Goal: Task Accomplishment & Management: Complete application form

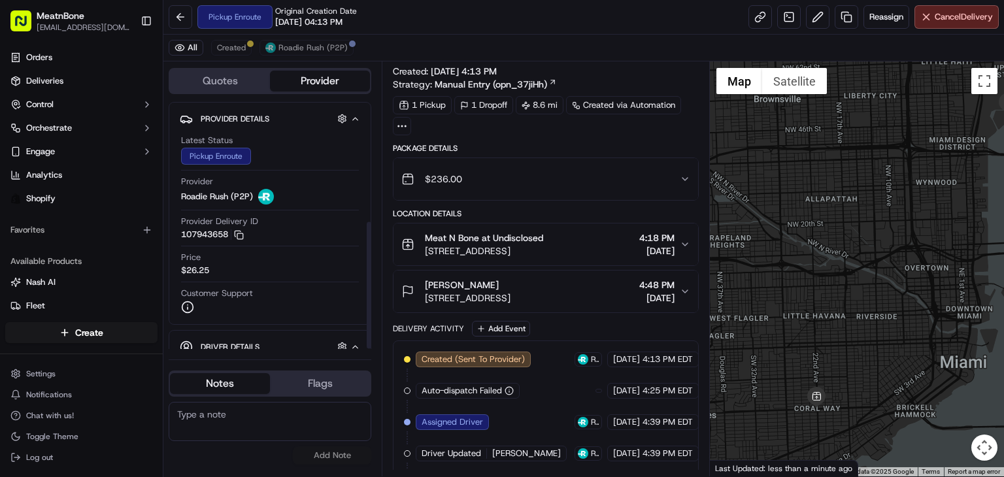
drag, startPoint x: 370, startPoint y: 173, endPoint x: 396, endPoint y: 127, distance: 53.3
click at [371, 222] on div at bounding box center [369, 285] width 5 height 127
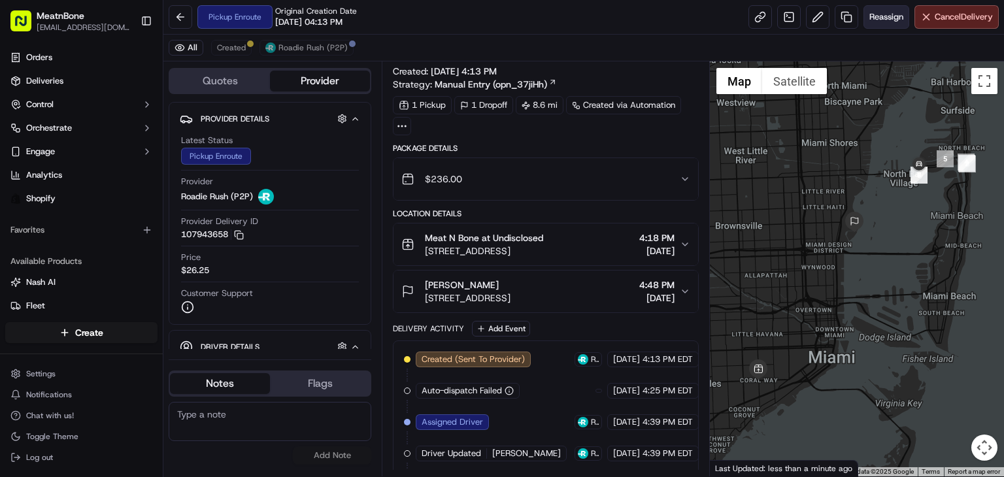
click at [876, 23] on button "Reassign" at bounding box center [886, 17] width 46 height 24
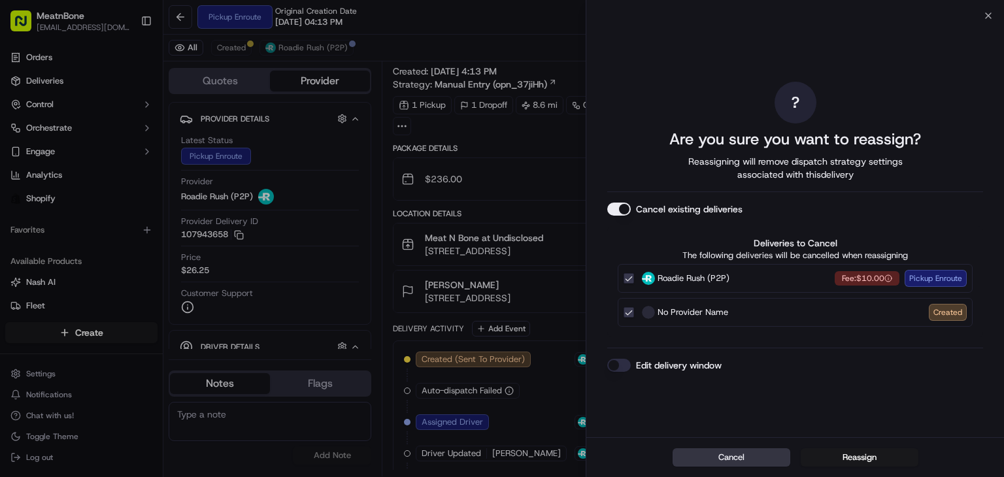
click at [755, 463] on button "Cancel" at bounding box center [731, 457] width 118 height 18
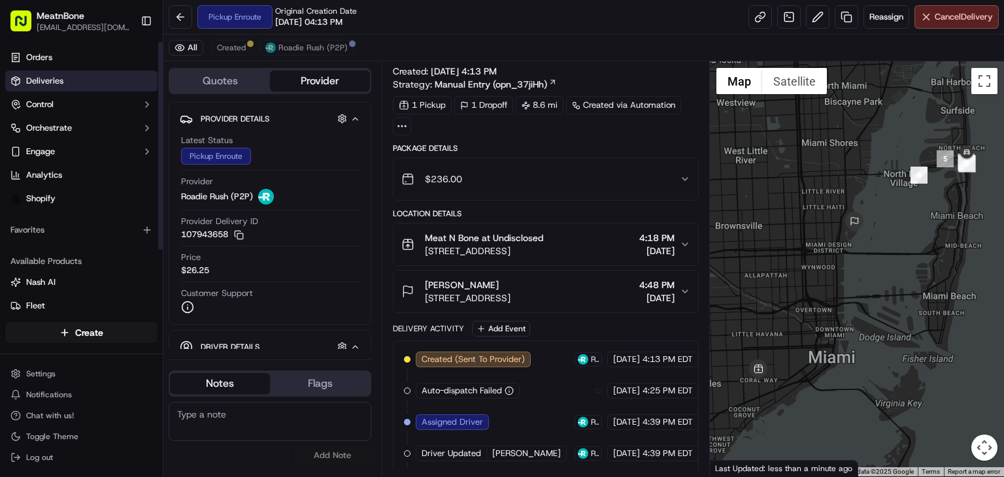
click at [58, 84] on span "Deliveries" at bounding box center [44, 81] width 37 height 12
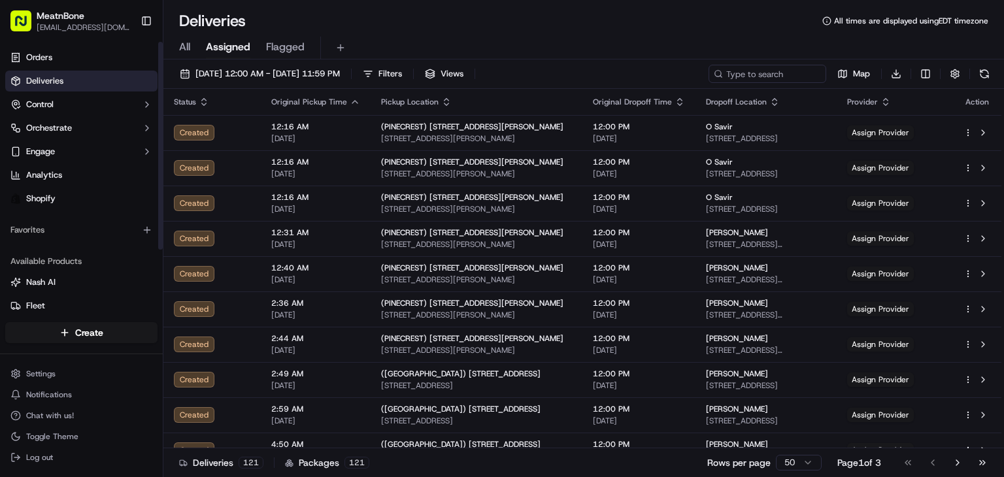
click at [239, 48] on span "Assigned" at bounding box center [228, 47] width 44 height 16
click at [192, 46] on div "All Assigned Flagged" at bounding box center [583, 48] width 840 height 23
click at [186, 50] on span "All" at bounding box center [184, 47] width 11 height 16
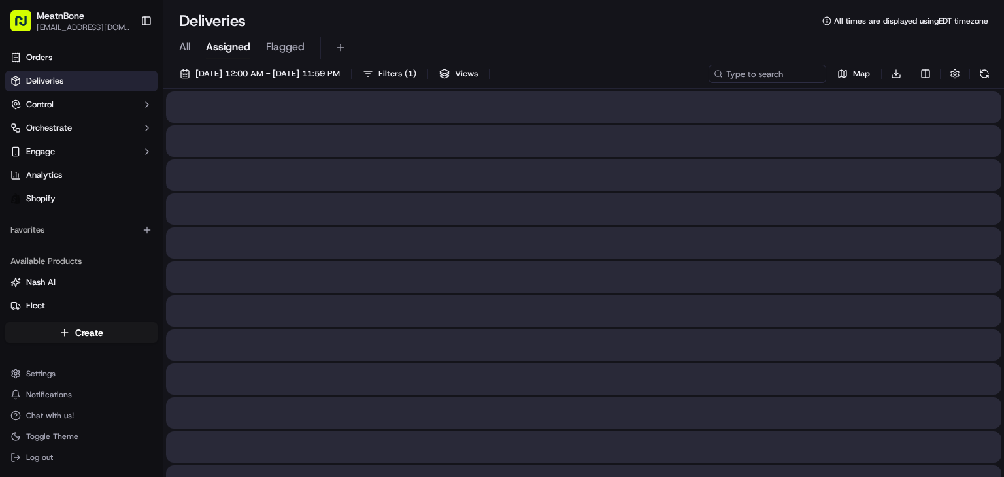
click at [233, 45] on span "Assigned" at bounding box center [228, 47] width 44 height 16
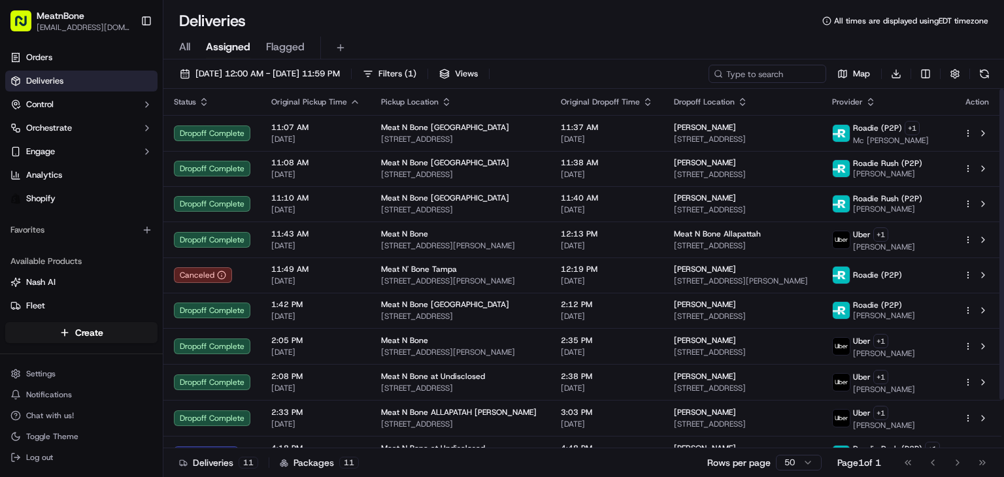
scroll to position [57, 0]
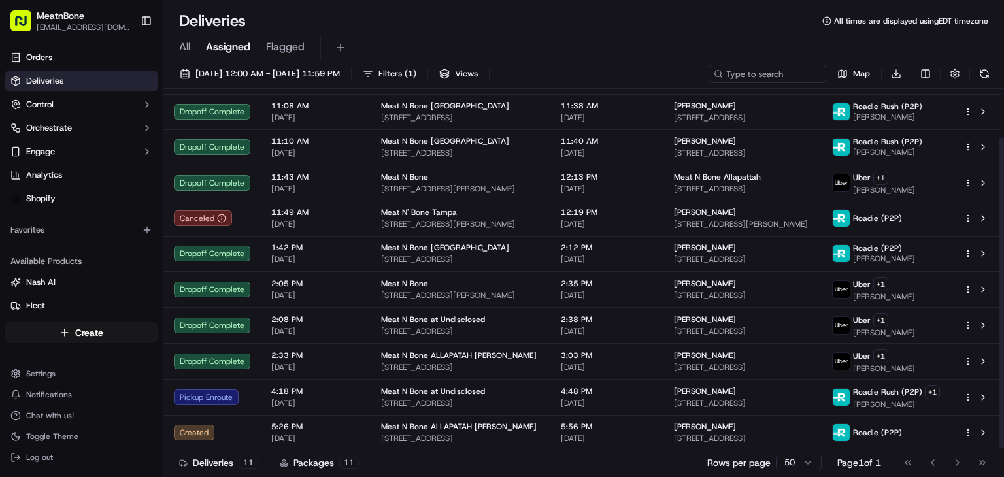
drag, startPoint x: 1003, startPoint y: 160, endPoint x: 1003, endPoint y: 346, distance: 185.6
click at [1003, 346] on div at bounding box center [1001, 292] width 5 height 311
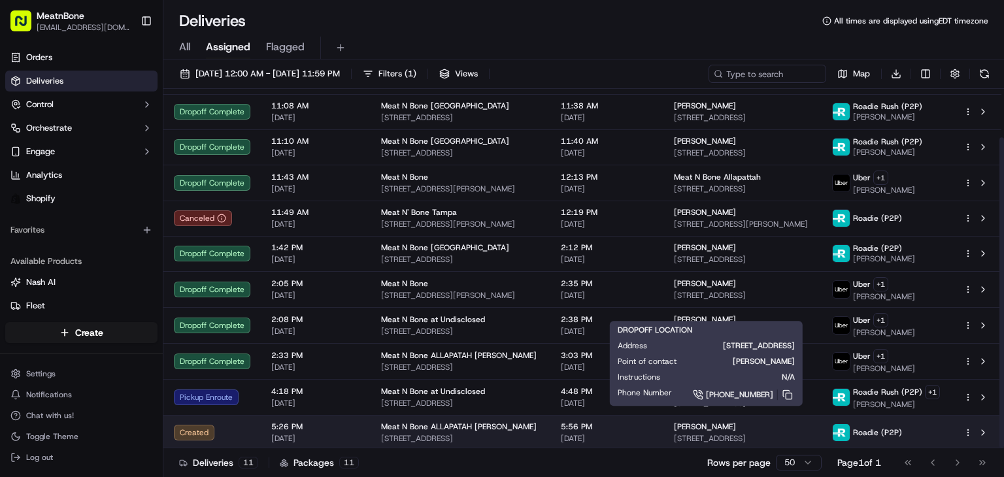
click at [695, 433] on span "[STREET_ADDRESS]" at bounding box center [742, 438] width 137 height 10
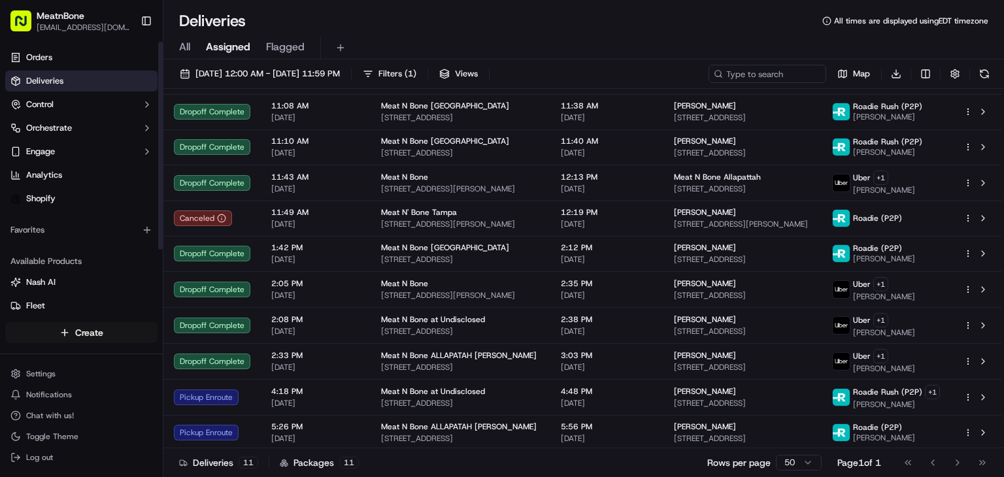
click at [102, 329] on html "MeatnBone [EMAIL_ADDRESS][DOMAIN_NAME] Toggle Sidebar Orders Deliveries Control…" at bounding box center [502, 238] width 1004 height 477
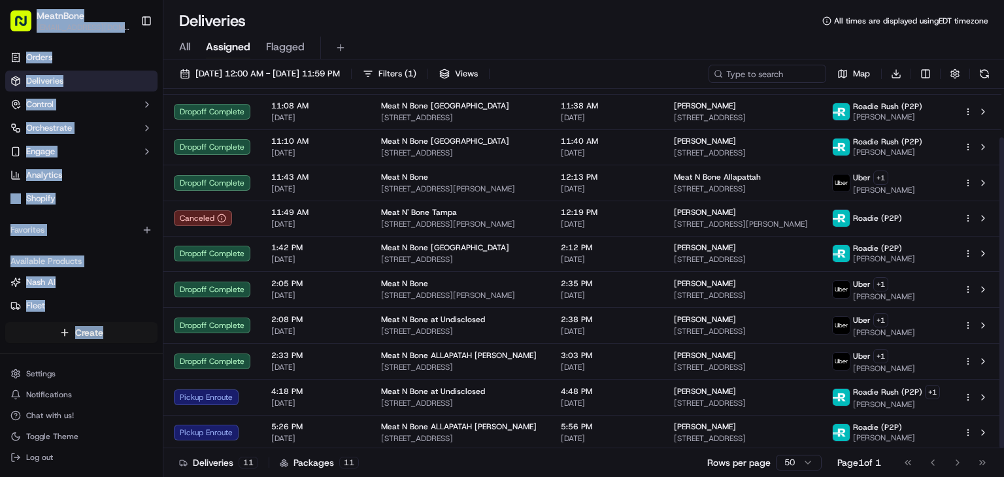
click at [101, 325] on html "MeatnBone [EMAIL_ADDRESS][DOMAIN_NAME] Toggle Sidebar Orders Deliveries Control…" at bounding box center [502, 238] width 1004 height 477
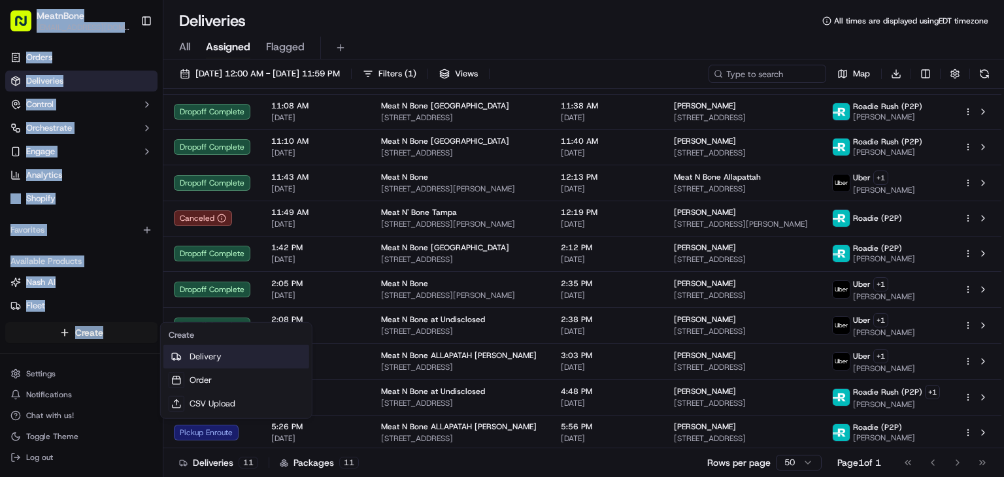
click at [196, 356] on link "Delivery" at bounding box center [236, 357] width 146 height 24
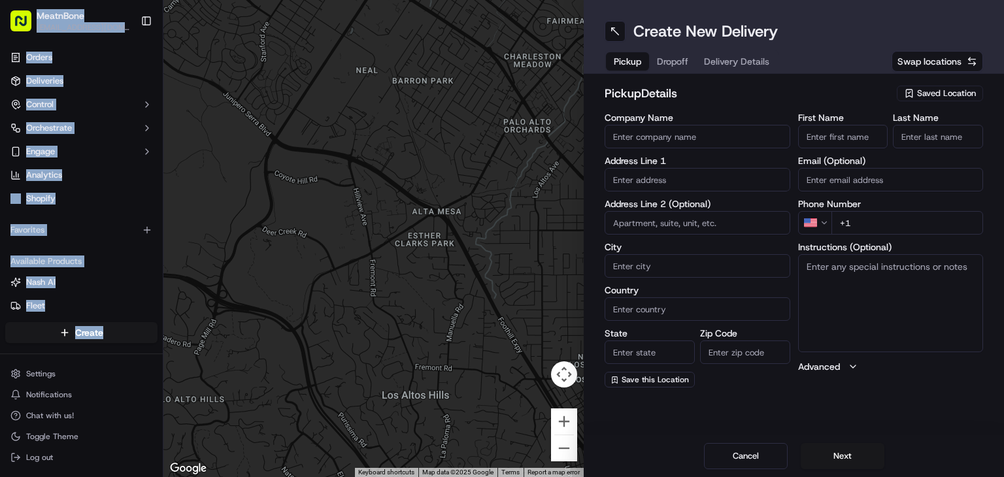
click at [932, 95] on span "Saved Location" at bounding box center [946, 94] width 59 height 12
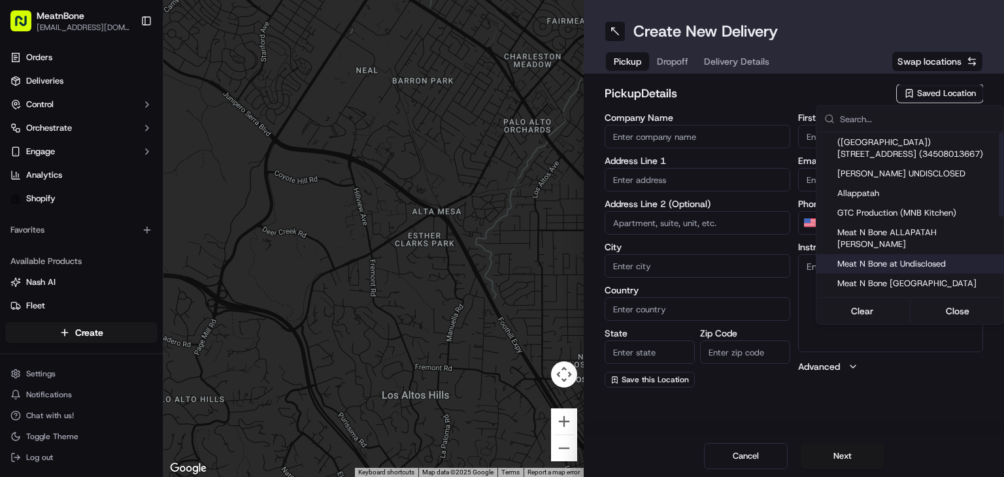
click at [940, 258] on span "Meat N Bone at Undisclosed" at bounding box center [917, 264] width 161 height 12
type input "Meat N Bone at Undisclosed"
type input "2207 Coral Wy"
type input "Coral Gables"
type input "US"
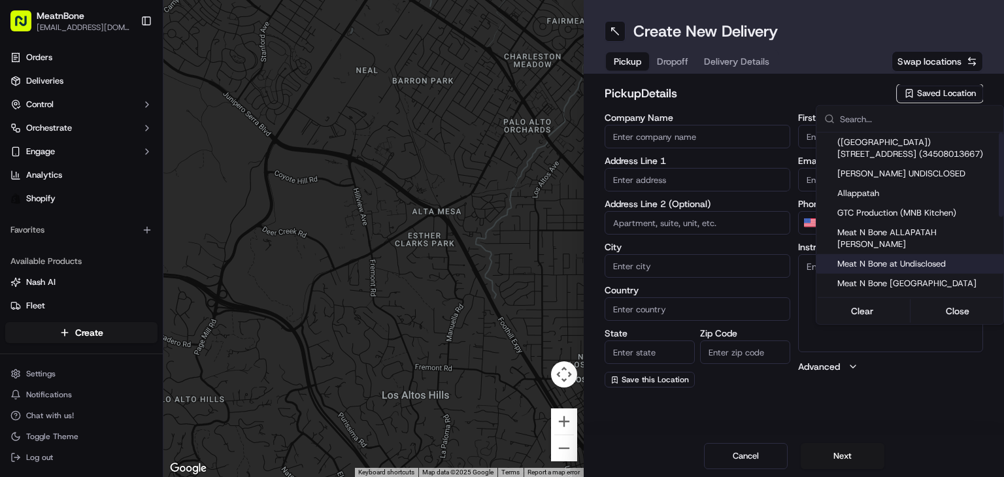
type input "FL"
type input "33145"
type input "Meat N"
type input "Bone"
type input "[PHONE_NUMBER]"
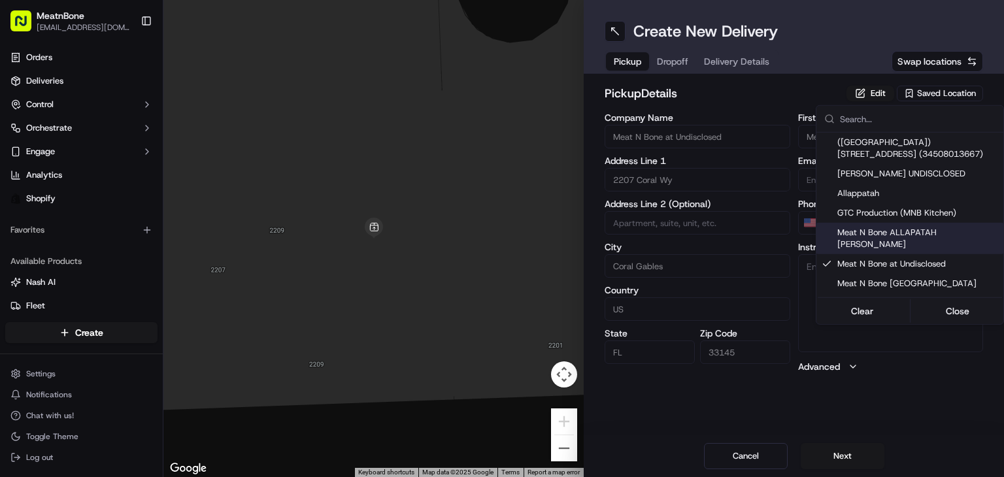
click at [673, 62] on html "MeatnBone [EMAIL_ADDRESS][DOMAIN_NAME] Toggle Sidebar Orders Deliveries Control…" at bounding box center [502, 238] width 1004 height 477
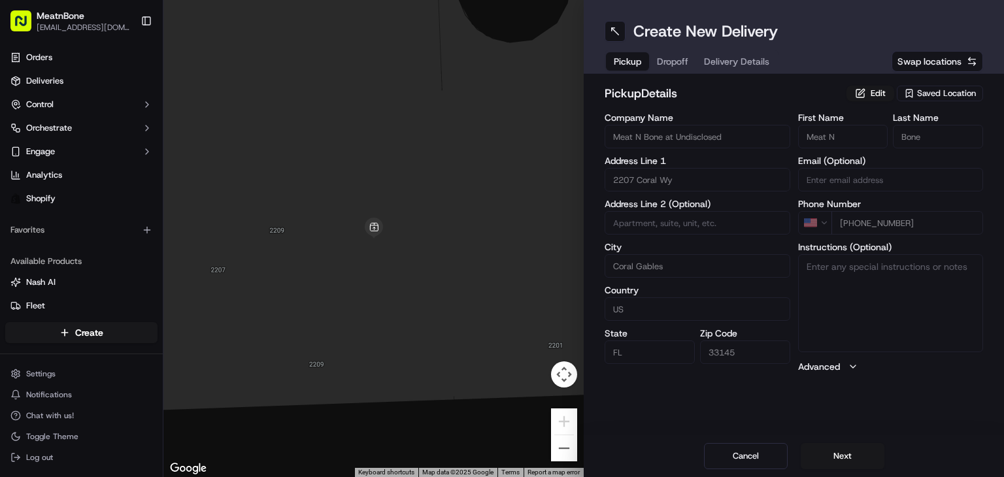
click at [673, 62] on span "Dropoff" at bounding box center [672, 61] width 31 height 13
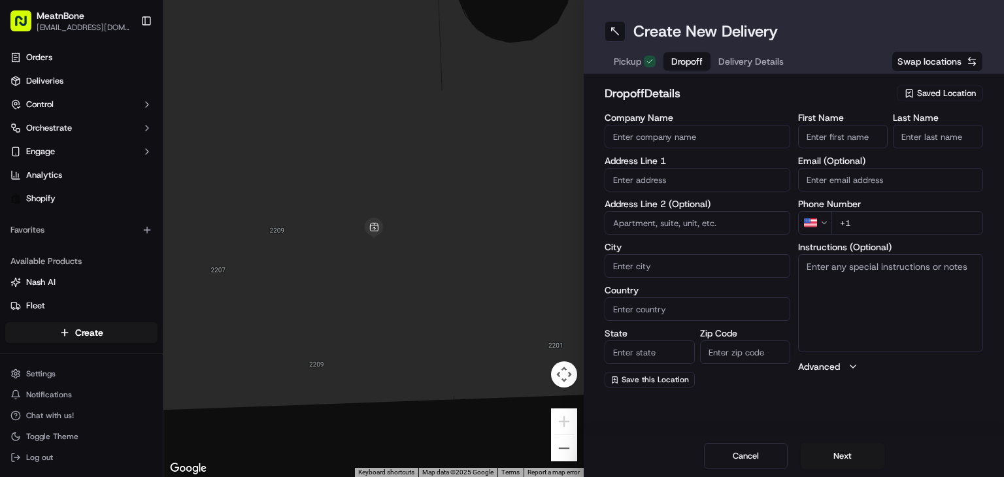
click at [640, 194] on div "Company Name Address Line 1 Address Line 2 (Optional) City Country State Zip Co…" at bounding box center [697, 250] width 186 height 274
click at [618, 168] on input "text" at bounding box center [697, 180] width 186 height 24
paste input "[PERSON_NAME] [STREET_ADDRESS] [PHONE_NUMBER]"
drag, startPoint x: 720, startPoint y: 182, endPoint x: 845, endPoint y: 172, distance: 125.2
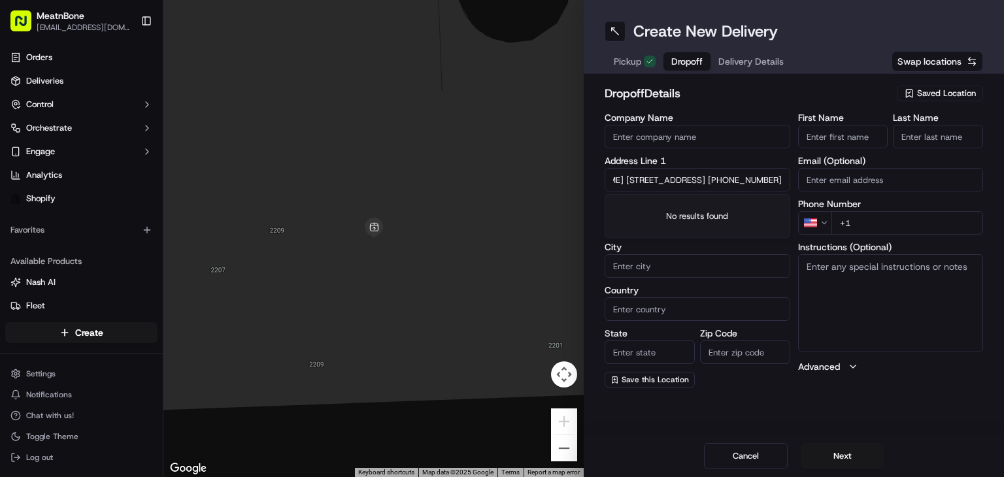
click at [845, 172] on div "Company Name Address Line 1 [PERSON_NAME] [STREET_ADDRESS] [PHONE_NUMBER] Addre…" at bounding box center [793, 250] width 378 height 274
type input "[PERSON_NAME] [STREET_ADDRESS] +1"
type input "[PHONE_NUMBER]"
drag, startPoint x: 680, startPoint y: 175, endPoint x: 500, endPoint y: 203, distance: 181.8
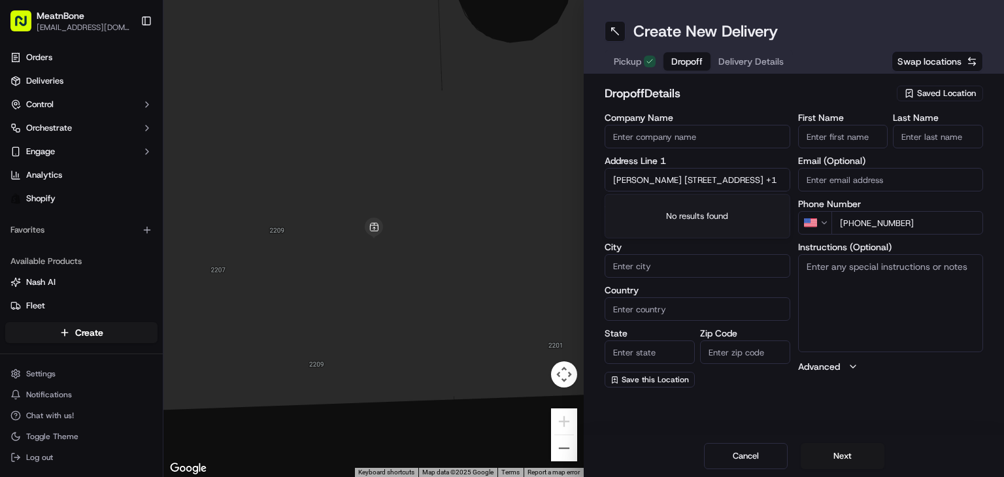
click at [500, 203] on div "← Move left → Move right ↑ Move up ↓ Move down + Zoom in - Zoom out Home Jump l…" at bounding box center [583, 238] width 840 height 477
type input "[STREET_ADDRESS] +1"
click at [829, 137] on input "[PERSON_NAME]" at bounding box center [843, 137] width 90 height 24
drag, startPoint x: 829, startPoint y: 137, endPoint x: 882, endPoint y: 142, distance: 53.8
click at [882, 142] on input "[PERSON_NAME]" at bounding box center [843, 137] width 90 height 24
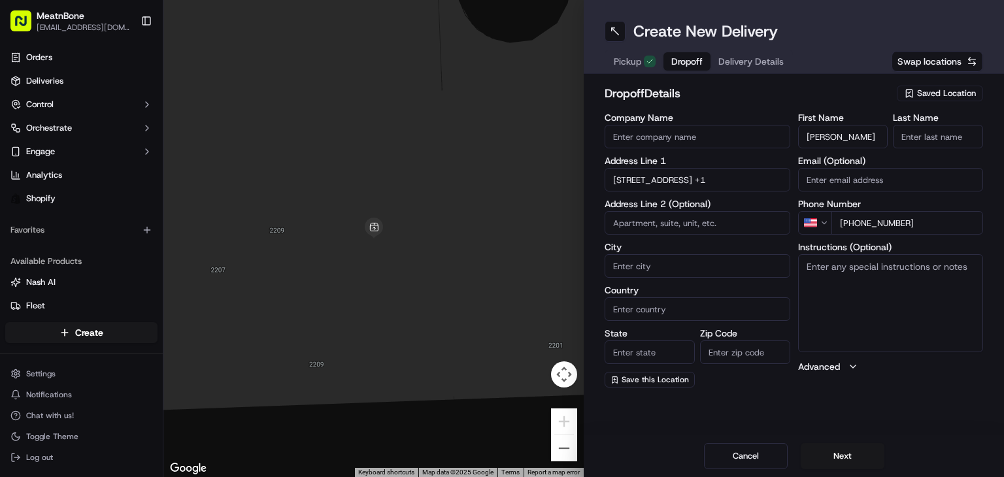
type input "[PERSON_NAME]"
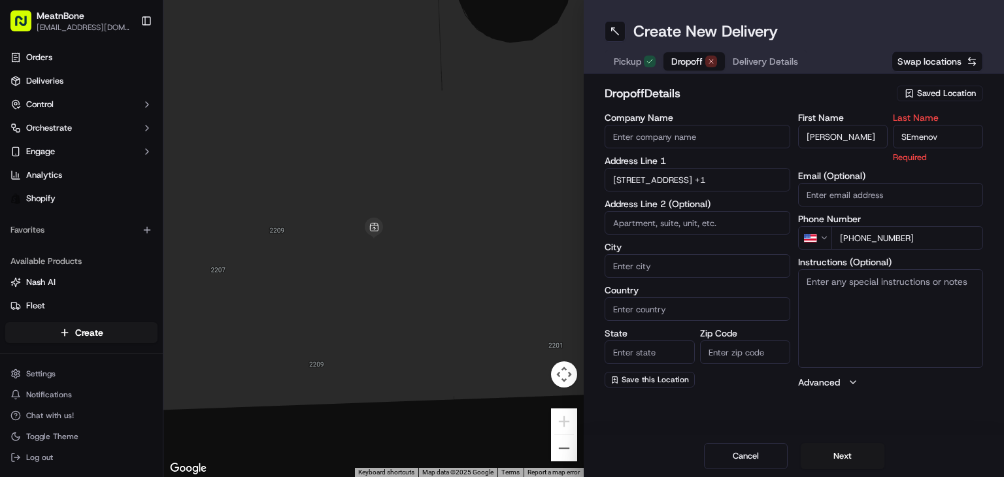
type input "SEmenov"
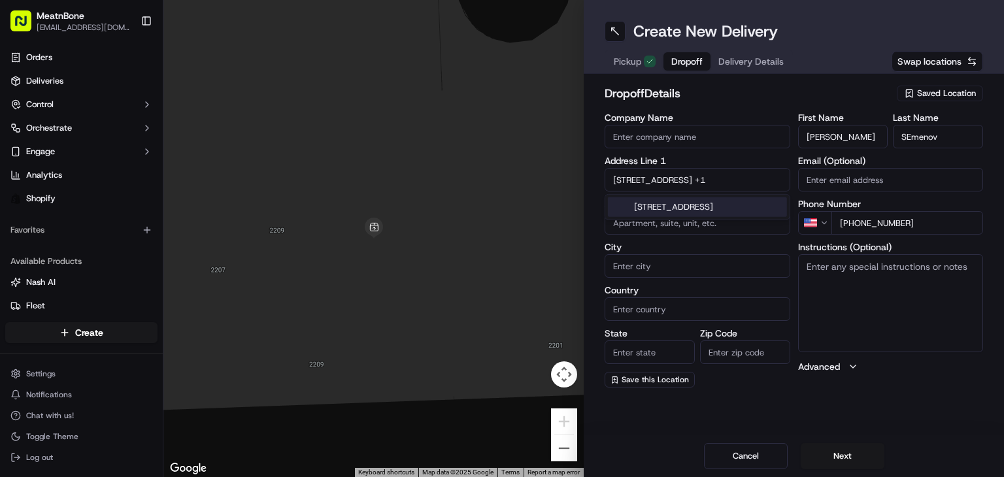
click at [664, 188] on input "[STREET_ADDRESS] +1" at bounding box center [697, 180] width 186 height 24
click at [702, 216] on div "[STREET_ADDRESS]" at bounding box center [697, 207] width 179 height 20
type input "[STREET_ADDRESS]"
type input "[GEOGRAPHIC_DATA]"
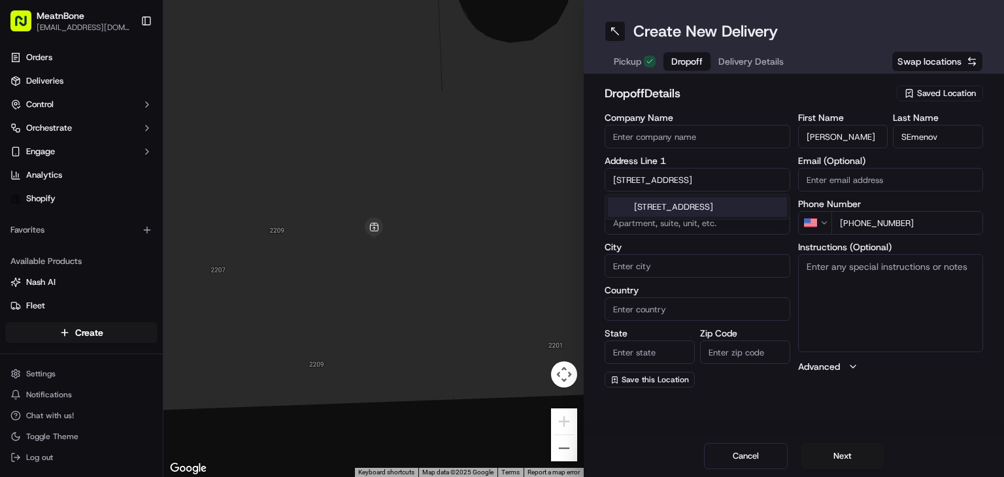
type input "FL"
type input "33131"
type input "[STREET_ADDRESS]"
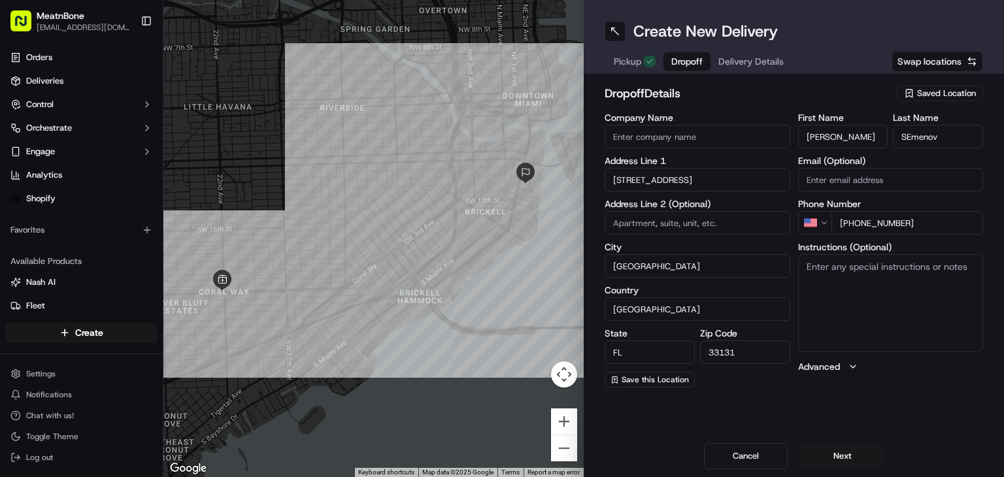
click at [890, 296] on textarea "Instructions (Optional)" at bounding box center [891, 303] width 186 height 98
type textarea "call customer upon arrivsl"
click at [689, 229] on input at bounding box center [697, 223] width 186 height 24
paste input "63A"
type input "63A"
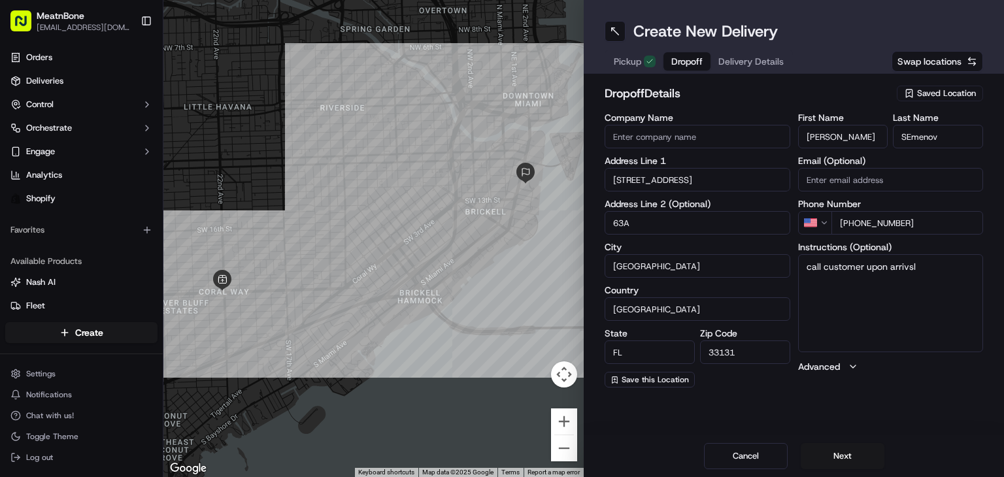
click at [883, 325] on textarea "call customer upon arrivsl" at bounding box center [891, 303] width 186 height 98
click at [732, 64] on span "Delivery Details" at bounding box center [750, 61] width 65 height 13
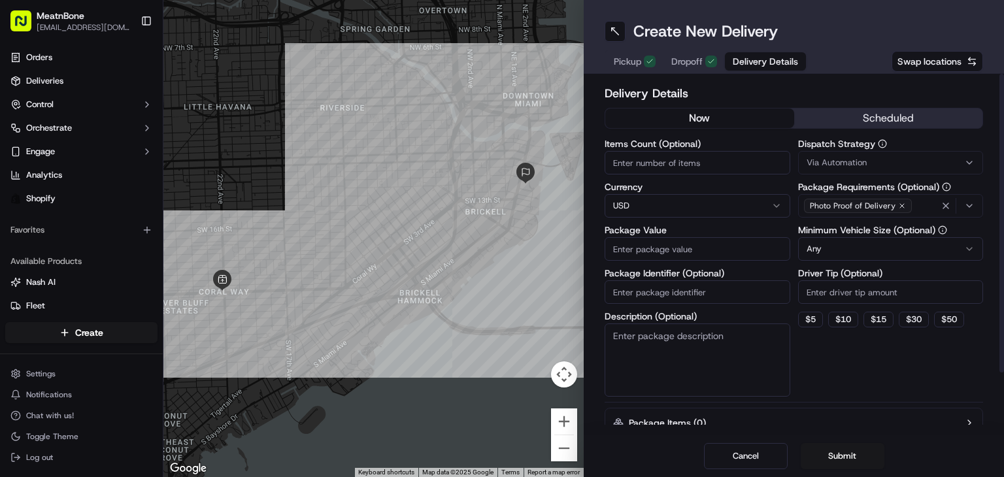
click at [655, 157] on input "Items Count (Optional)" at bounding box center [697, 163] width 186 height 24
type input "9"
type input "2"
click at [658, 259] on input "Package Value" at bounding box center [697, 249] width 186 height 24
type input "90"
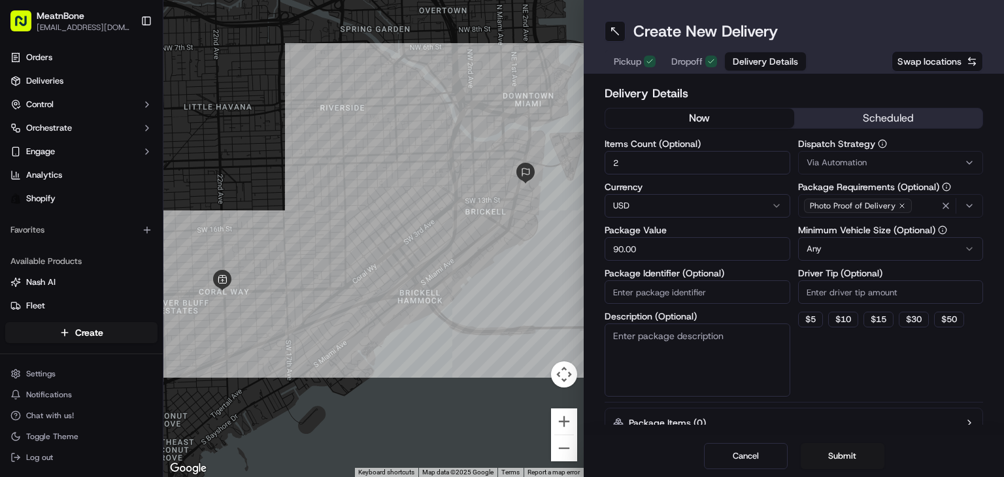
type input "90.00"
click at [645, 301] on input "Package Identifier (Optional)" at bounding box center [697, 292] width 186 height 24
paste input "257107"
type input "257107"
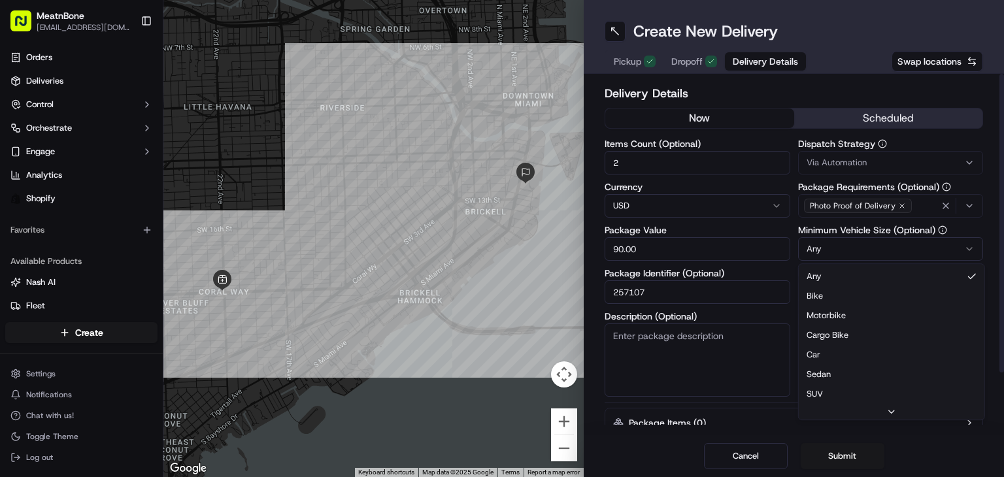
click at [850, 254] on html "MeatnBone [EMAIL_ADDRESS][DOMAIN_NAME] Toggle Sidebar Orders Deliveries Control…" at bounding box center [502, 238] width 1004 height 477
click at [844, 292] on input "Driver Tip (Optional)" at bounding box center [891, 292] width 186 height 24
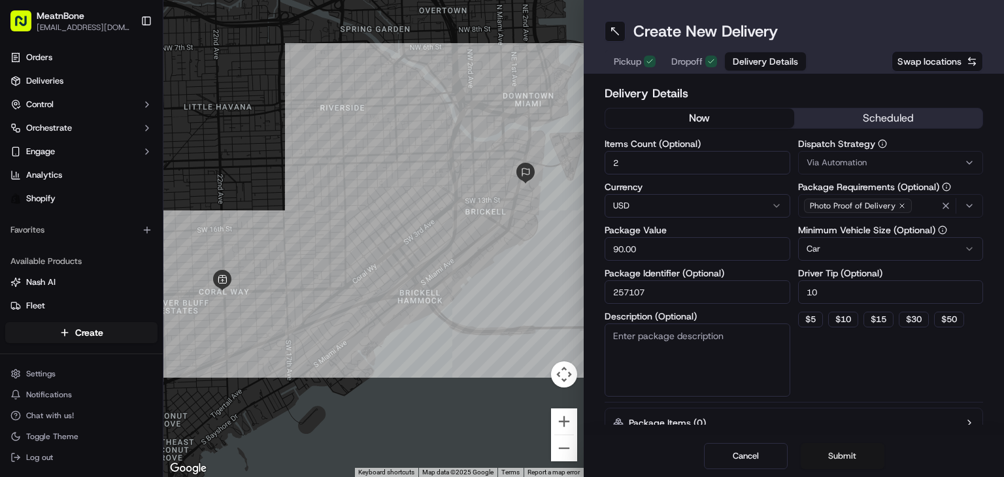
type input "10"
click at [853, 460] on button "Submit" at bounding box center [842, 456] width 84 height 26
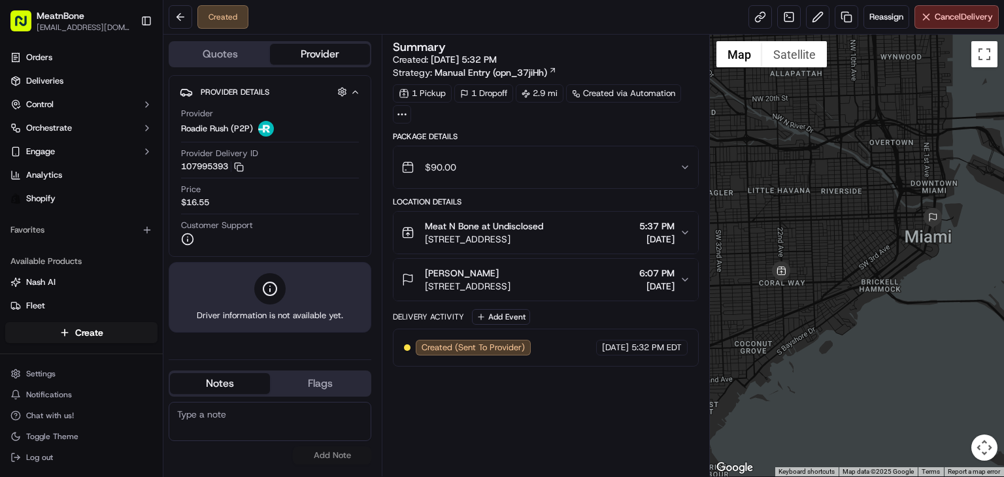
drag, startPoint x: 770, startPoint y: 261, endPoint x: 763, endPoint y: 259, distance: 6.8
click at [763, 259] on div at bounding box center [857, 256] width 294 height 442
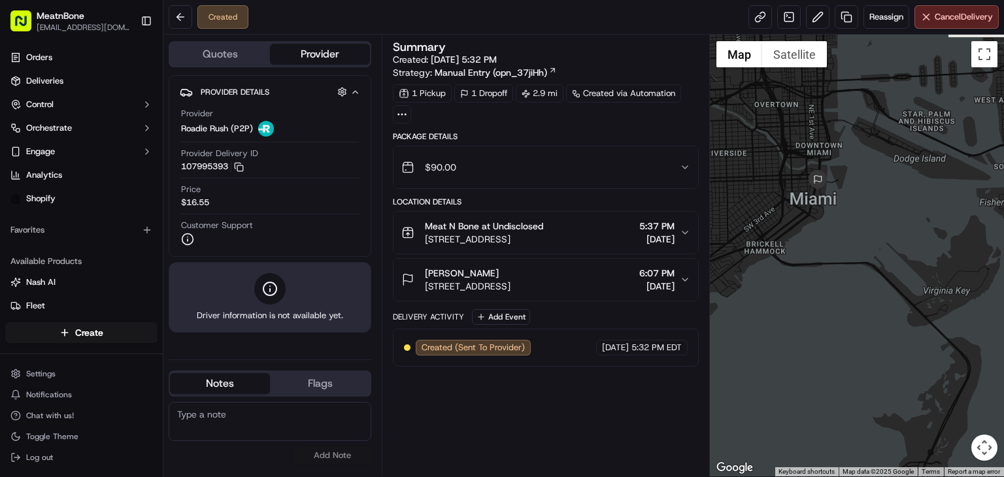
drag, startPoint x: 861, startPoint y: 244, endPoint x: 917, endPoint y: 250, distance: 56.4
click at [917, 250] on div at bounding box center [857, 256] width 294 height 442
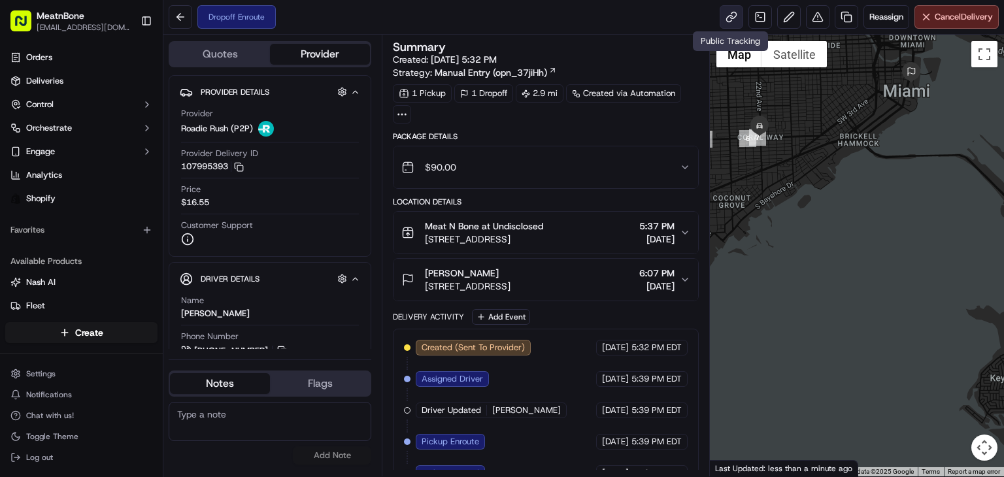
click at [727, 16] on link at bounding box center [731, 17] width 24 height 24
click at [64, 338] on html "MeatnBone [EMAIL_ADDRESS][DOMAIN_NAME] Toggle Sidebar Orders Deliveries Control…" at bounding box center [502, 238] width 1004 height 477
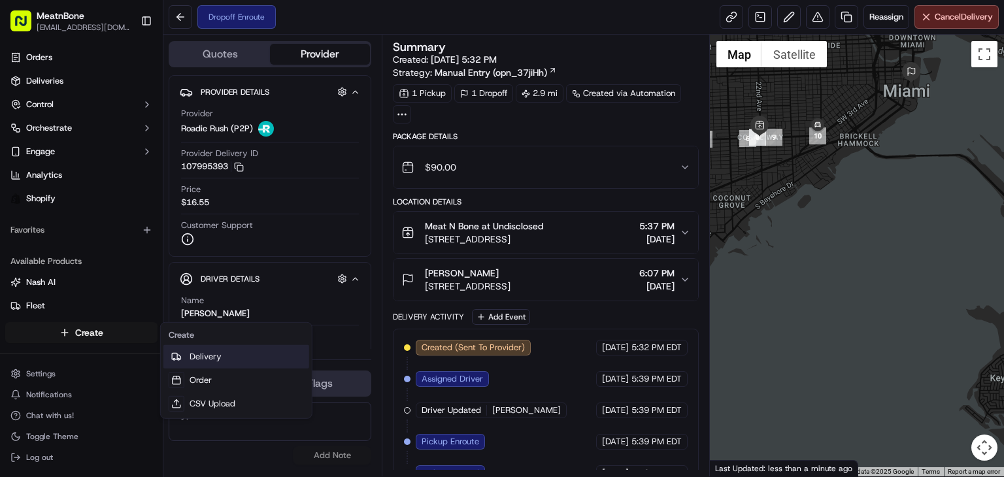
click at [197, 348] on link "Delivery" at bounding box center [236, 357] width 146 height 24
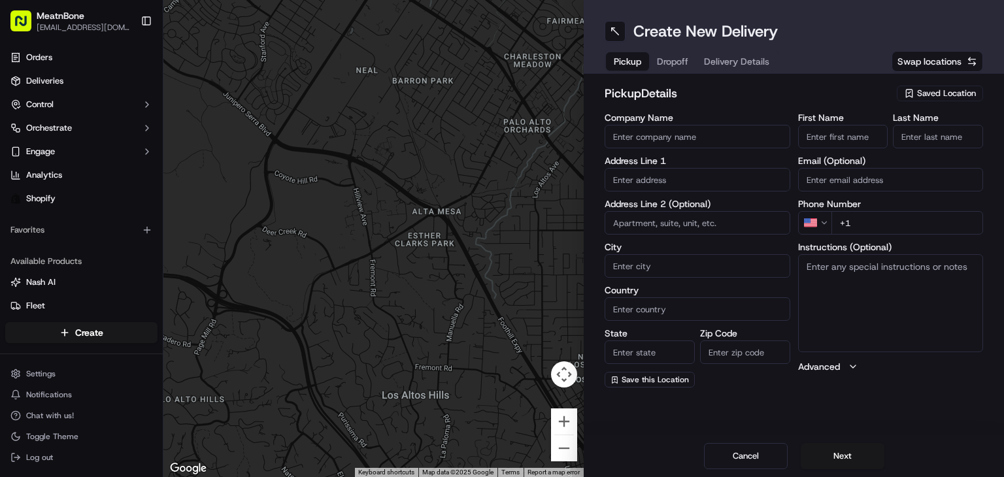
click at [954, 87] on div "Saved Location" at bounding box center [940, 94] width 86 height 16
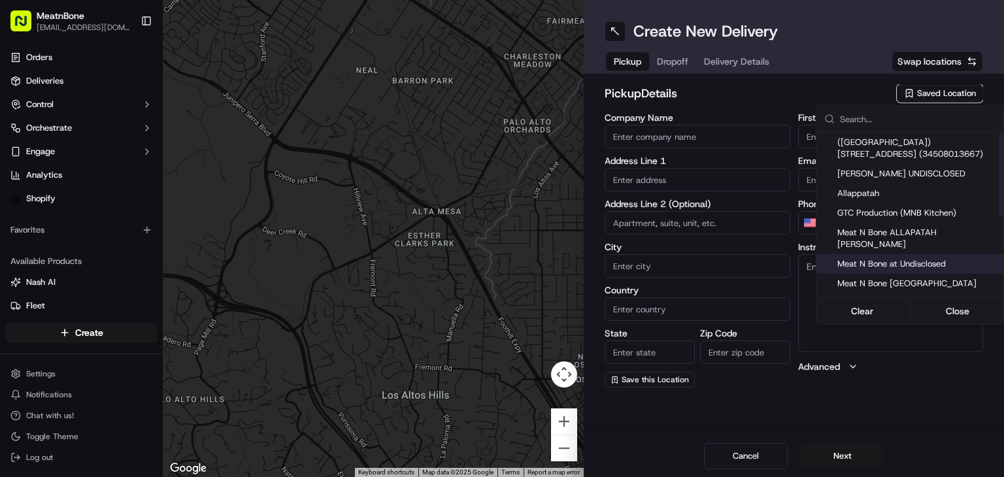
click at [931, 258] on span "Meat N Bone at Undisclosed" at bounding box center [917, 264] width 161 height 12
type input "Meat N Bone at Undisclosed"
type input "2207 Coral Wy"
type input "Coral Gables"
type input "US"
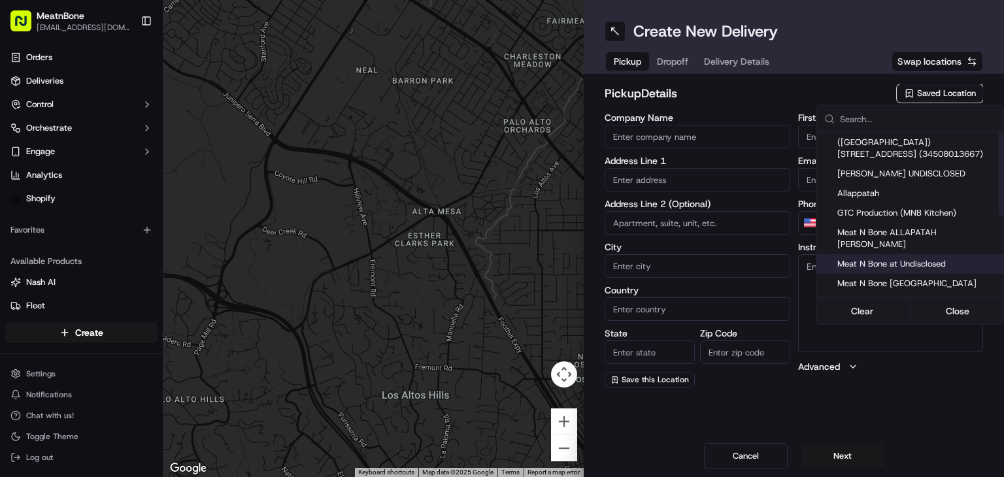
type input "FL"
type input "33145"
type input "Meat N"
type input "Bone"
type input "[PHONE_NUMBER]"
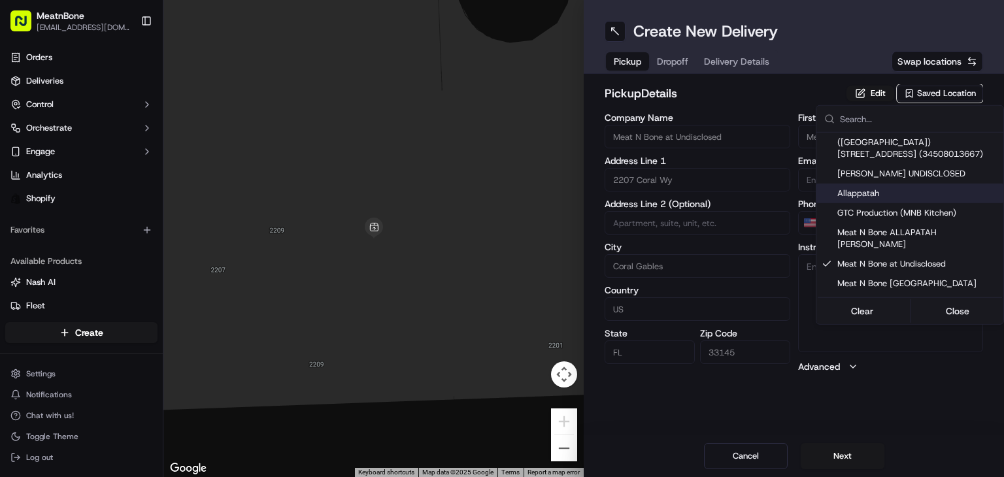
click at [682, 61] on html "MeatnBone [EMAIL_ADDRESS][DOMAIN_NAME] Toggle Sidebar Orders Deliveries Control…" at bounding box center [502, 238] width 1004 height 477
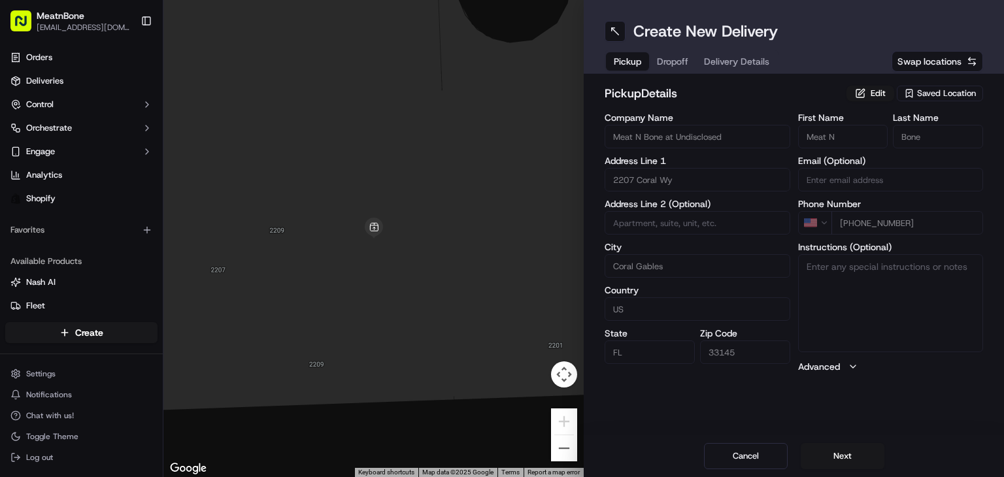
click at [680, 56] on span "Dropoff" at bounding box center [672, 61] width 31 height 13
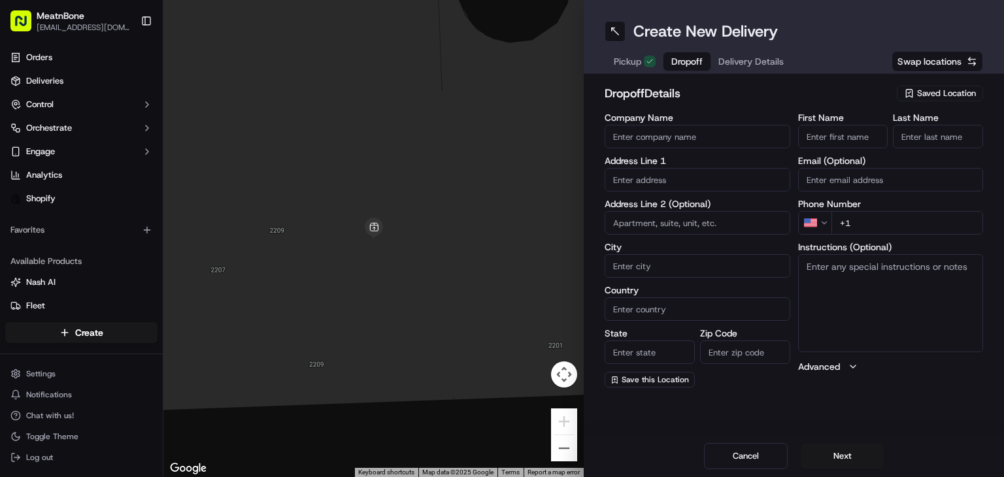
click at [664, 186] on input "text" at bounding box center [697, 180] width 186 height 24
paste input "Hai Vachnin [STREET_ADDRESS] [PHONE_NUMBER]"
drag, startPoint x: 768, startPoint y: 190, endPoint x: 807, endPoint y: 174, distance: 41.6
click at [827, 182] on div "Company Name Address Line [GEOGRAPHIC_DATA][STREET_ADDRESS] [PHONE_NUMBER] Addr…" at bounding box center [793, 250] width 378 height 274
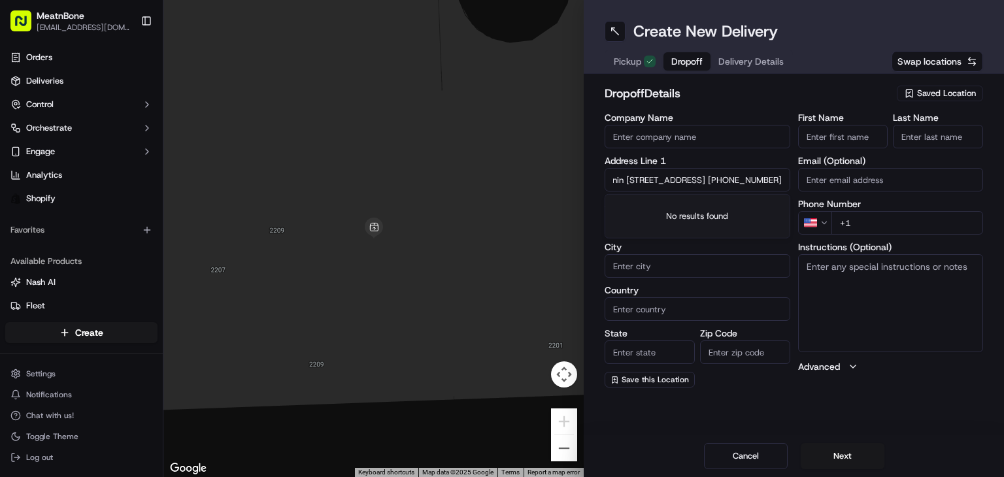
scroll to position [0, 0]
drag, startPoint x: 776, startPoint y: 192, endPoint x: 758, endPoint y: 178, distance: 22.9
click at [758, 178] on div "Company Name Address Line [GEOGRAPHIC_DATA][STREET_ADDRESS] [PHONE_NUMBER] Addr…" at bounding box center [697, 250] width 186 height 274
click at [739, 178] on input "Hai Vachnin [STREET_ADDRESS] [PHONE_NUMBER]" at bounding box center [697, 180] width 186 height 24
drag, startPoint x: 657, startPoint y: 179, endPoint x: 570, endPoint y: 173, distance: 87.8
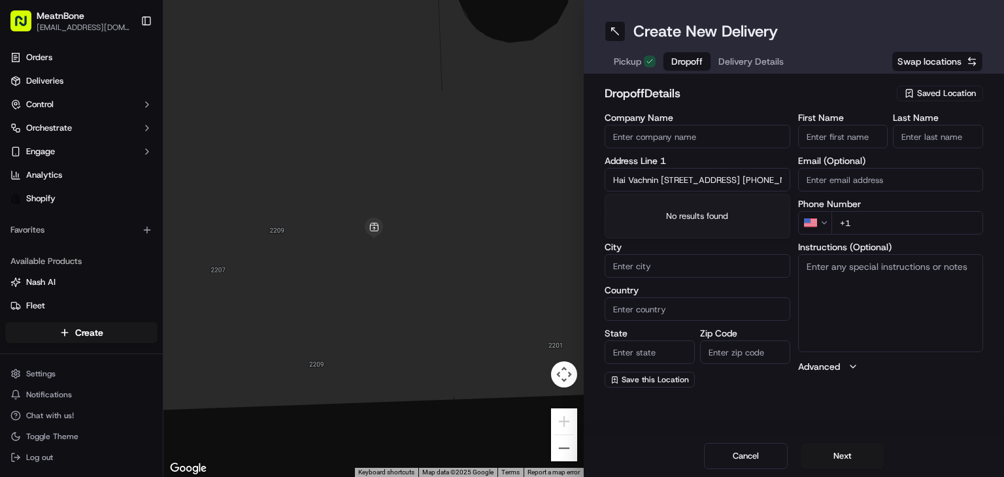
click at [558, 173] on div "← Move left → Move right ↑ Move up ↓ Move down + Zoom in - Zoom out Home Jump l…" at bounding box center [583, 238] width 840 height 477
type input "[STREET_ADDRESS] [PHONE_NUMBER]"
click at [825, 137] on input "Hai Vachnin" at bounding box center [843, 137] width 90 height 24
drag, startPoint x: 823, startPoint y: 137, endPoint x: 875, endPoint y: 137, distance: 51.6
click at [875, 137] on input "Hai Vachnin" at bounding box center [843, 137] width 90 height 24
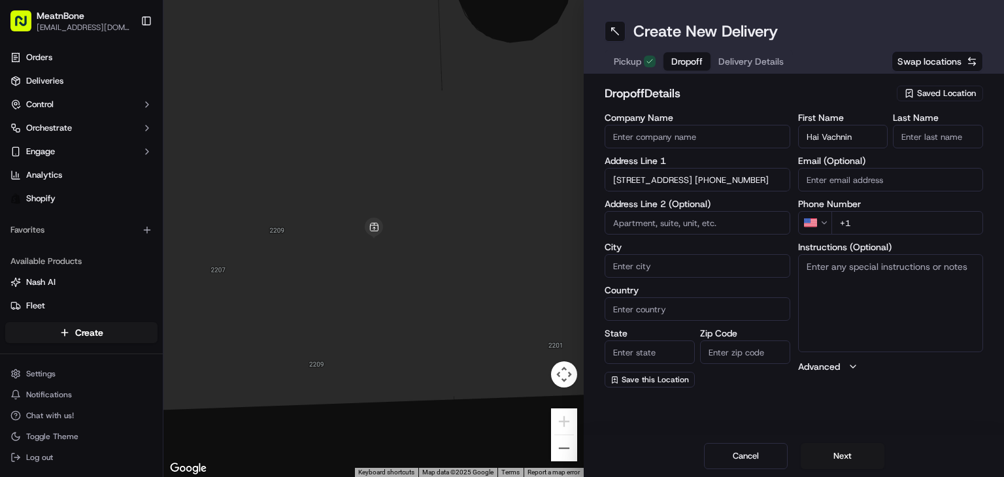
click at [818, 139] on input "Hai Vachnin" at bounding box center [843, 137] width 90 height 24
drag, startPoint x: 818, startPoint y: 137, endPoint x: 828, endPoint y: 134, distance: 10.3
click at [855, 137] on input "Hai Vachnin" at bounding box center [843, 137] width 90 height 24
type input "Hai"
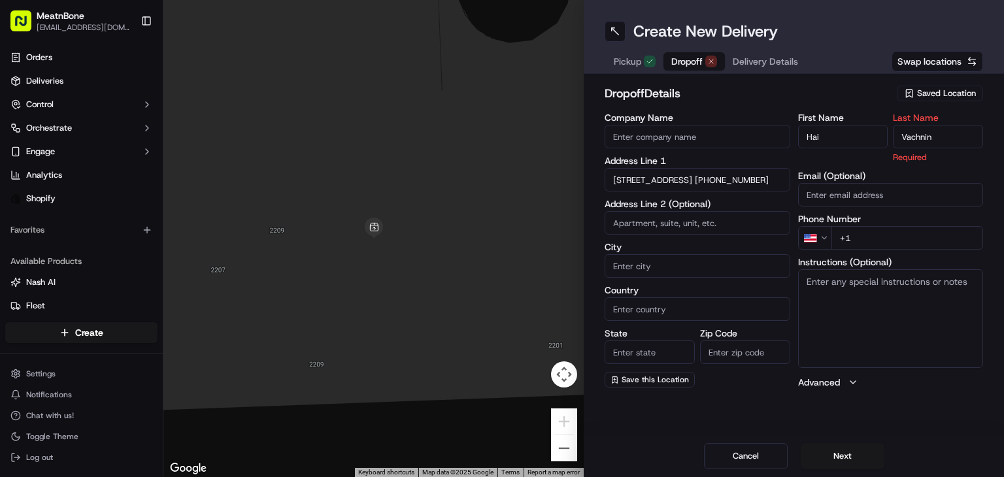
type input "Vachnin"
click at [727, 180] on input "[STREET_ADDRESS] [PHONE_NUMBER]" at bounding box center [697, 180] width 186 height 24
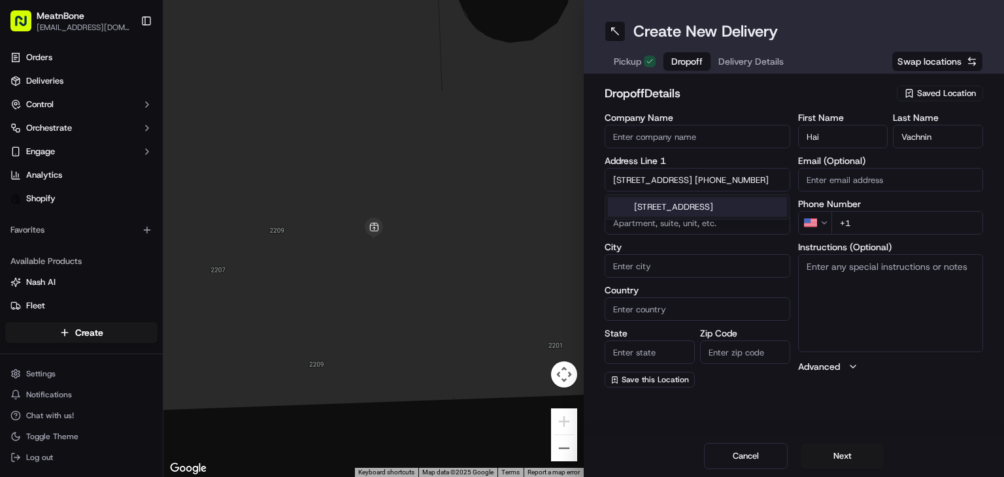
scroll to position [0, 152]
drag, startPoint x: 727, startPoint y: 180, endPoint x: 770, endPoint y: 168, distance: 44.9
click at [821, 161] on div "Company Name Address Line 1 [STREET_ADDRESS] [PHONE_NUMBER] Address Line 2 (Opt…" at bounding box center [793, 250] width 378 height 274
type input "[STREET_ADDRESS] +1"
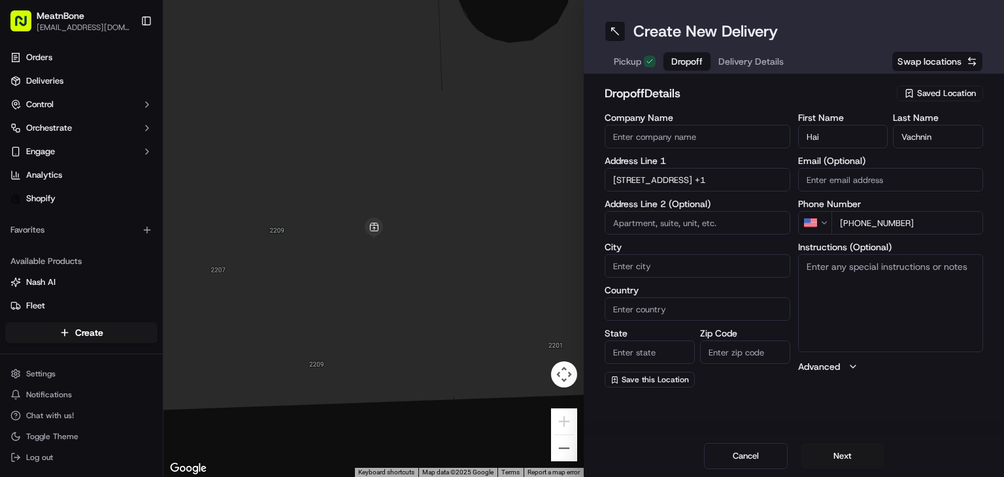
type input "[PHONE_NUMBER]"
click at [682, 175] on input "[STREET_ADDRESS] +1" at bounding box center [697, 180] width 186 height 24
click at [727, 209] on div "[STREET_ADDRESS]" at bounding box center [697, 207] width 179 height 20
type input "[STREET_ADDRESS]"
type input "[GEOGRAPHIC_DATA]"
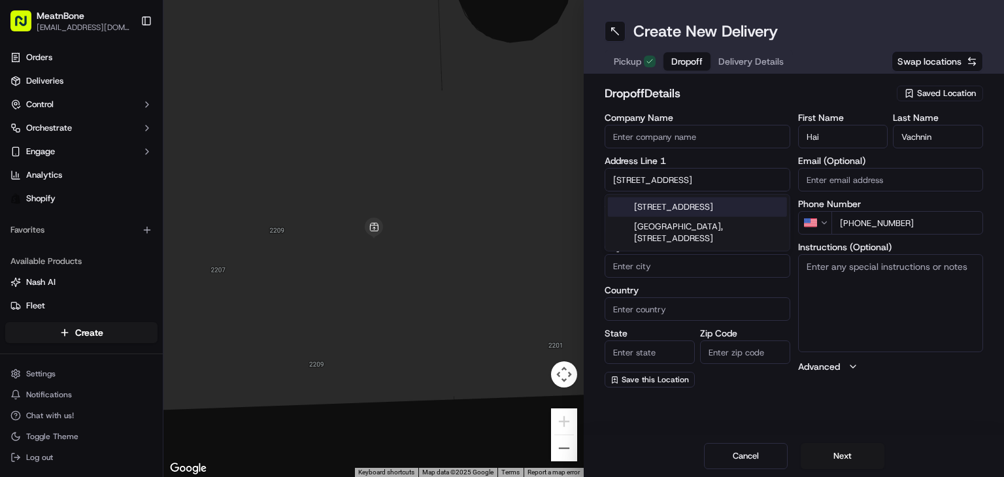
type input "[GEOGRAPHIC_DATA]"
type input "FL"
type input "33132"
type input "[STREET_ADDRESS]"
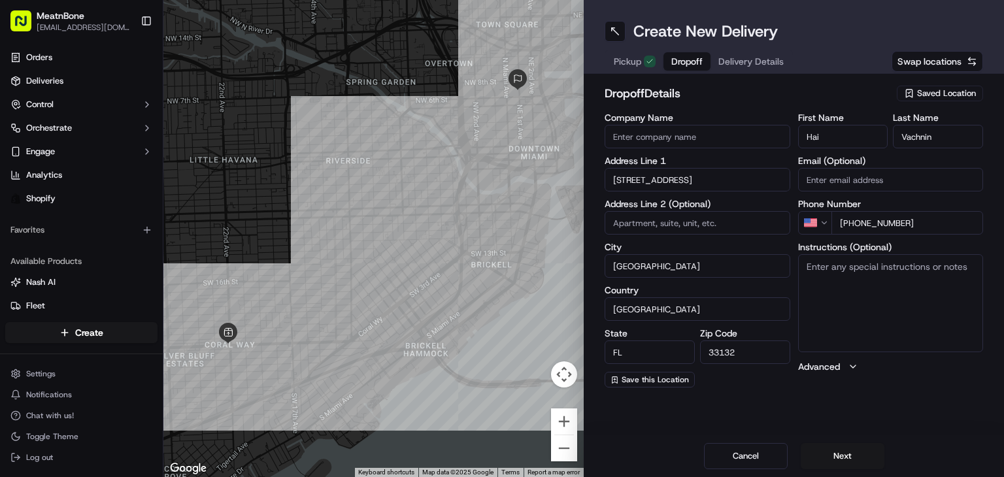
click at [684, 216] on input at bounding box center [697, 223] width 186 height 24
paste input "2409"
type input "2409"
click at [900, 291] on textarea "Instructions (Optional)" at bounding box center [891, 303] width 186 height 98
type textarea "call customer upon arrival"
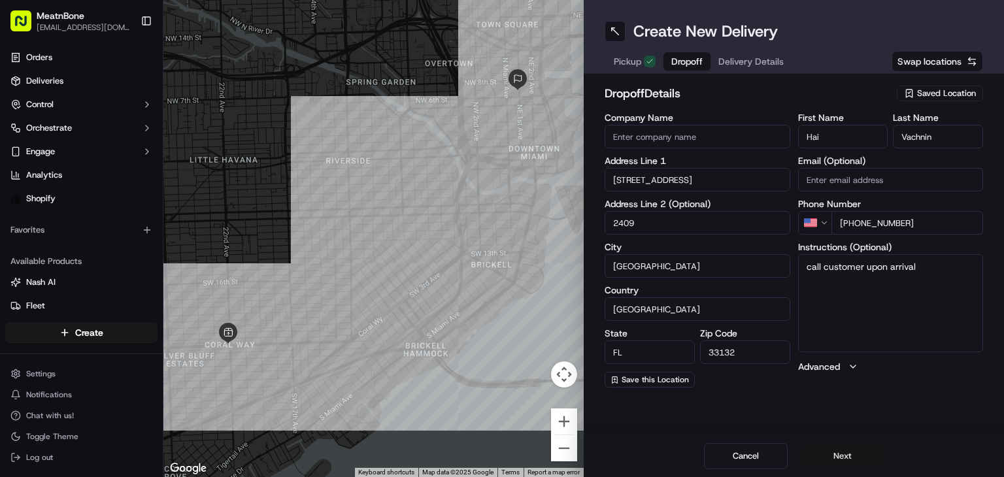
click at [846, 455] on button "Next" at bounding box center [842, 456] width 84 height 26
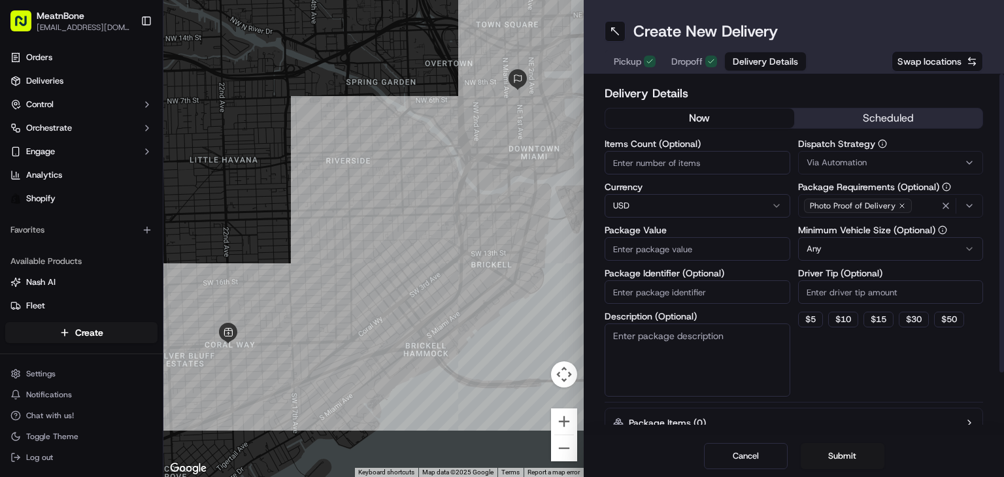
click at [636, 160] on input "Items Count (Optional)" at bounding box center [697, 163] width 186 height 24
type input "1"
click at [656, 254] on input "Package Value" at bounding box center [697, 249] width 186 height 24
type input "50.00"
click at [705, 290] on input "Package Identifier (Optional)" at bounding box center [697, 292] width 186 height 24
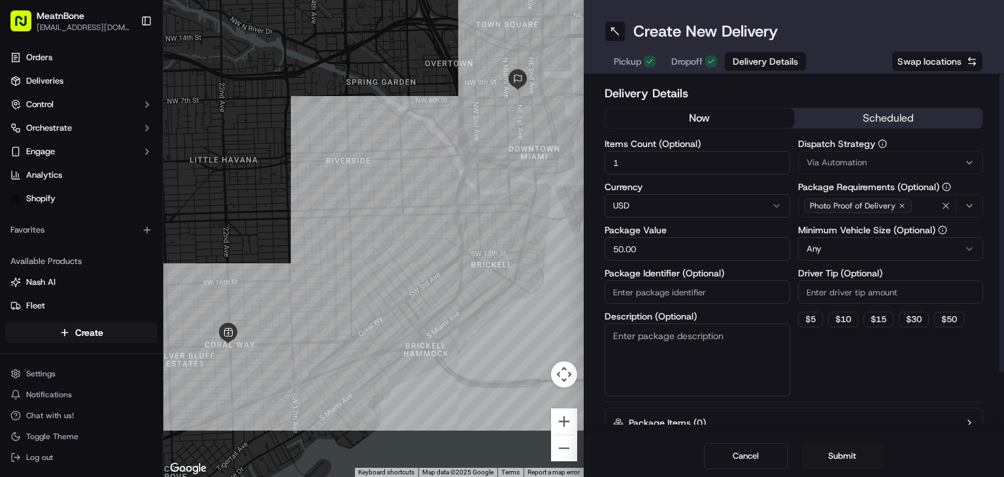
paste input "257112"
type input "257112"
click at [845, 327] on div "Dispatch Strategy Via Automation Package Requirements (Optional) Photo Proof of…" at bounding box center [891, 267] width 186 height 257
click at [836, 319] on button "$ 10" at bounding box center [843, 320] width 30 height 16
type input "10"
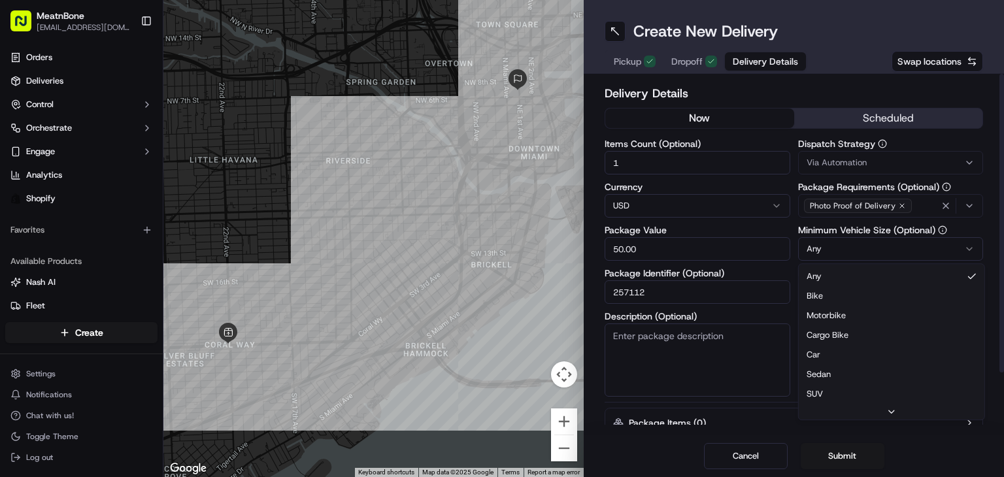
click at [851, 250] on html "MeatnBone [EMAIL_ADDRESS][DOMAIN_NAME] Toggle Sidebar Orders Deliveries Control…" at bounding box center [502, 238] width 1004 height 477
click at [834, 450] on button "Submit" at bounding box center [842, 456] width 84 height 26
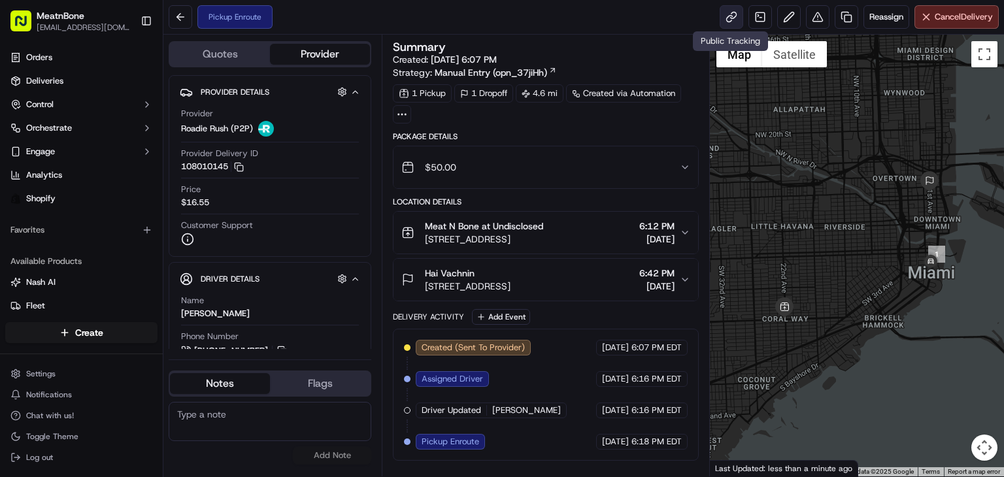
click at [730, 12] on link at bounding box center [731, 17] width 24 height 24
